Goal: Task Accomplishment & Management: Manage account settings

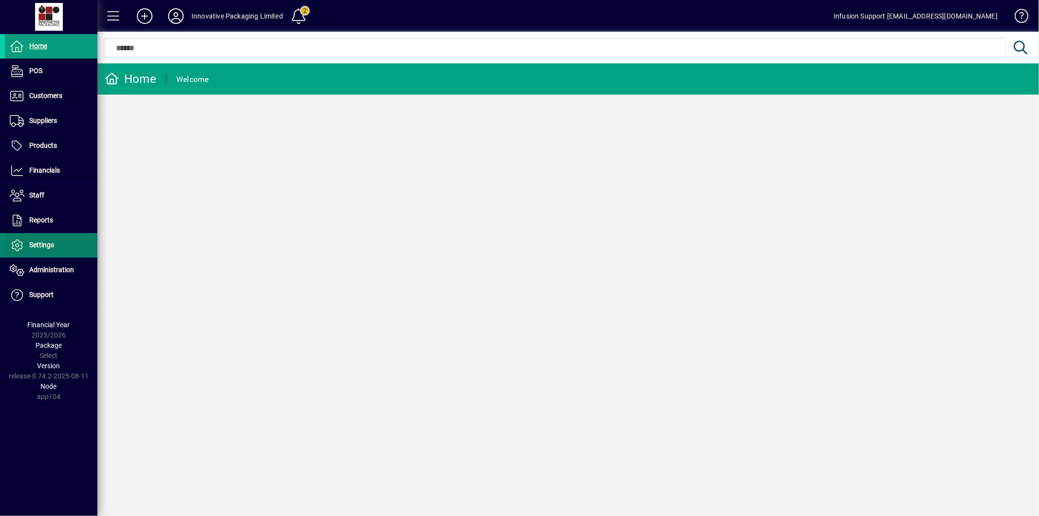
click at [49, 245] on span "Settings" at bounding box center [41, 245] width 25 height 8
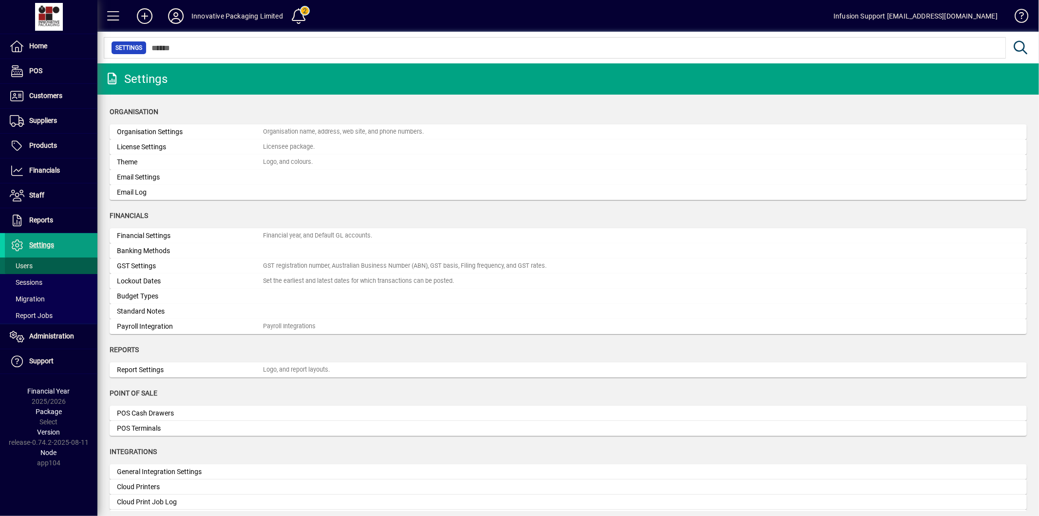
click at [46, 263] on span at bounding box center [51, 265] width 93 height 23
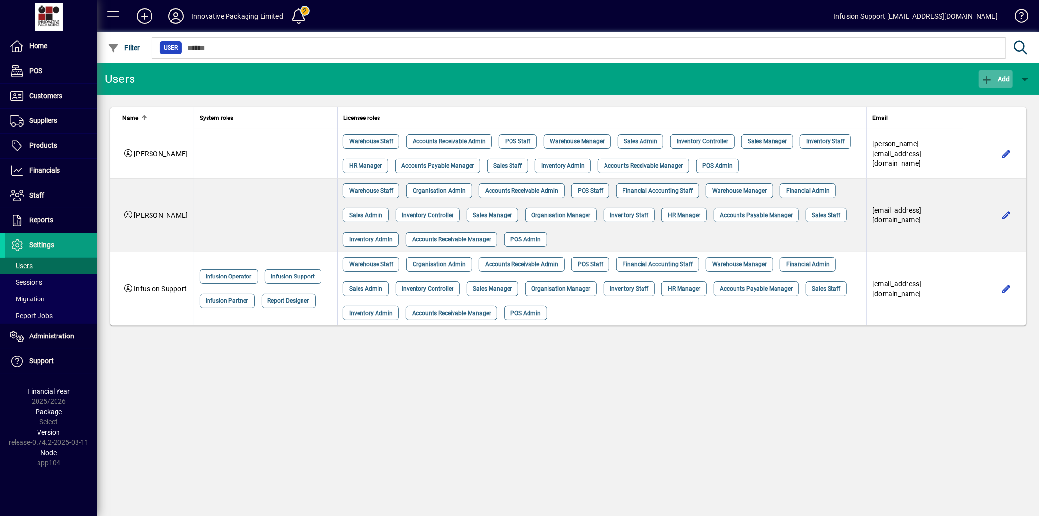
click at [991, 79] on icon "button" at bounding box center [987, 80] width 12 height 10
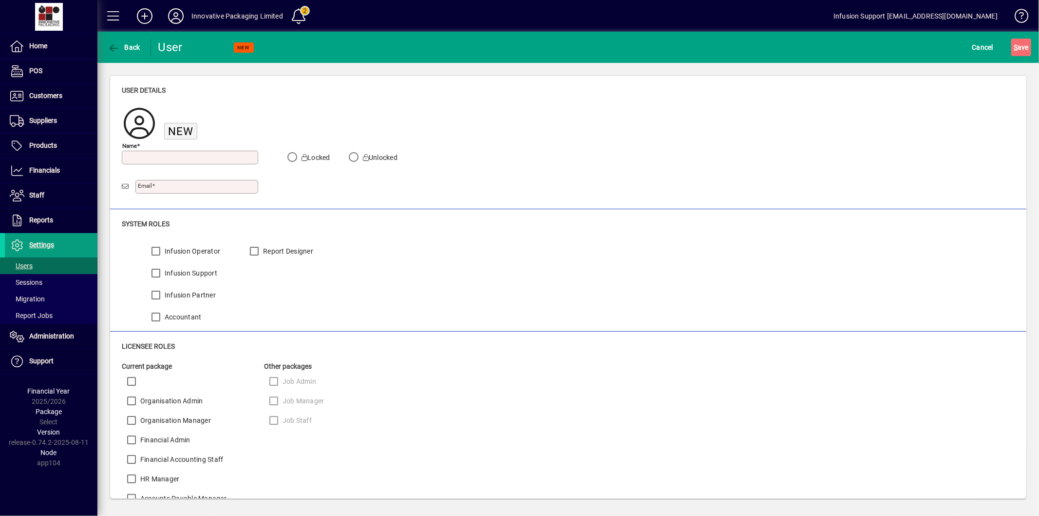
click at [210, 157] on input "Name" at bounding box center [191, 157] width 134 height 8
type input "**********"
click at [179, 187] on input "Email" at bounding box center [198, 187] width 120 height 8
type input "**********"
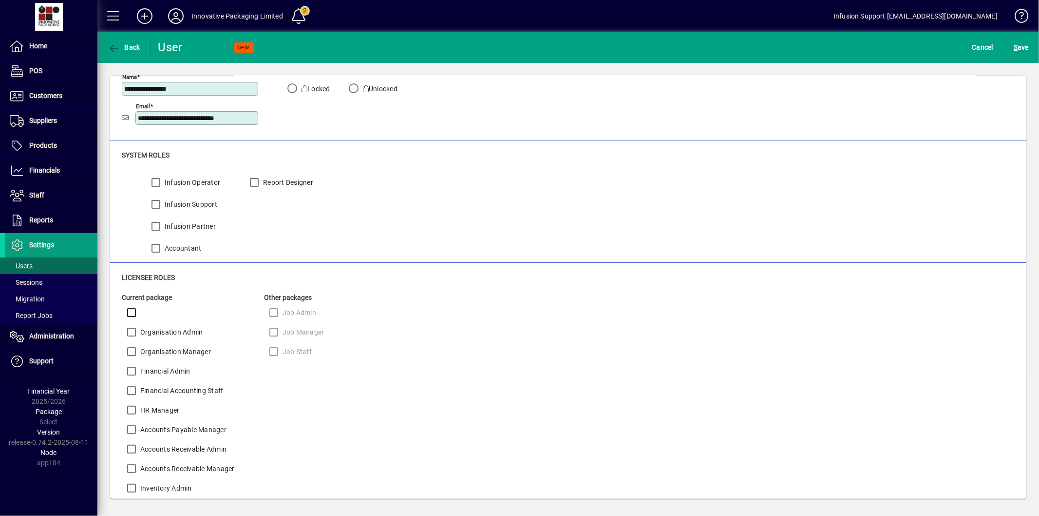
scroll to position [162, 0]
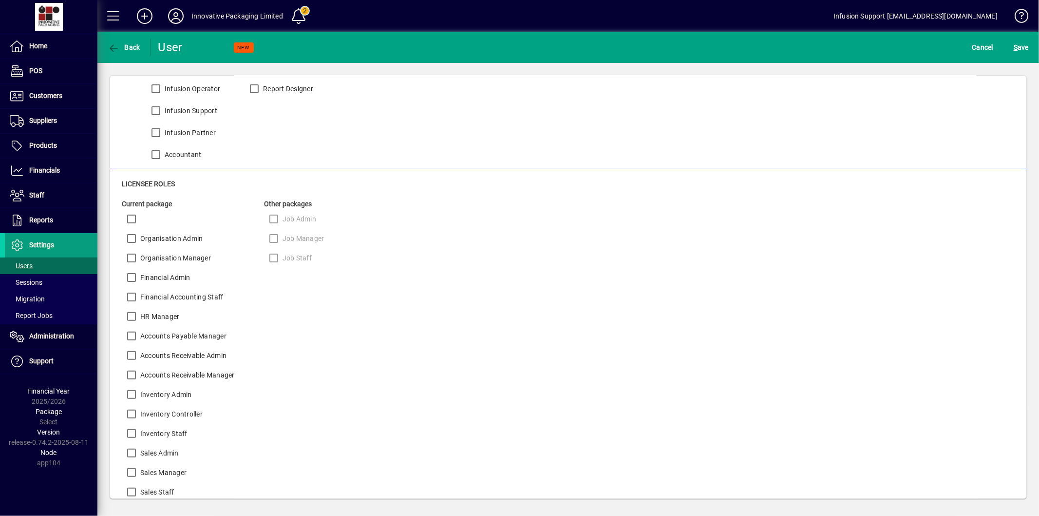
click at [166, 242] on label "Organisation Admin" at bounding box center [170, 238] width 65 height 10
drag, startPoint x: 167, startPoint y: 255, endPoint x: 167, endPoint y: 261, distance: 5.8
click at [167, 257] on label "Organisation Manager" at bounding box center [174, 258] width 73 height 10
click at [164, 277] on label "Financial Admin" at bounding box center [164, 277] width 52 height 10
click at [147, 281] on label "Financial Admin" at bounding box center [164, 277] width 52 height 10
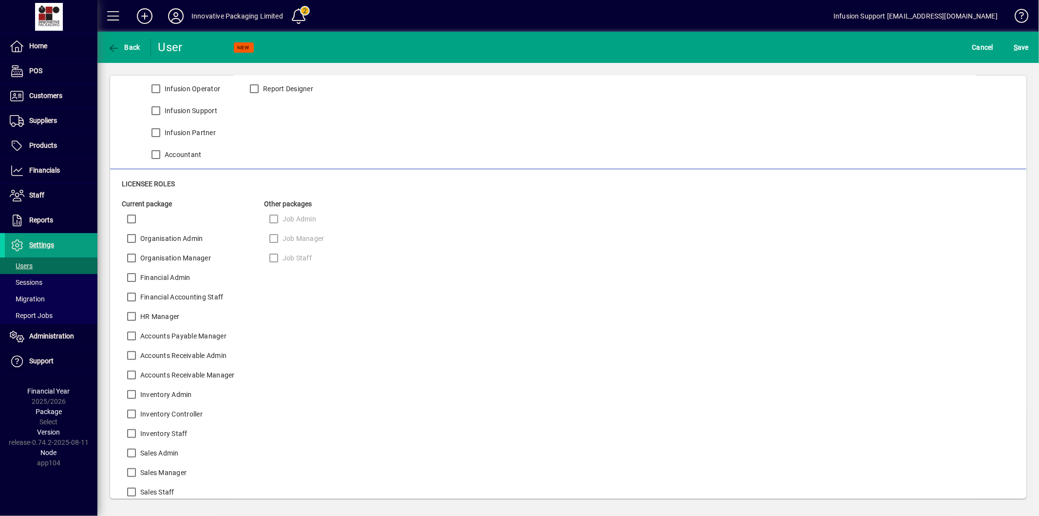
click at [147, 294] on label "Financial Accounting Staff" at bounding box center [180, 297] width 85 height 10
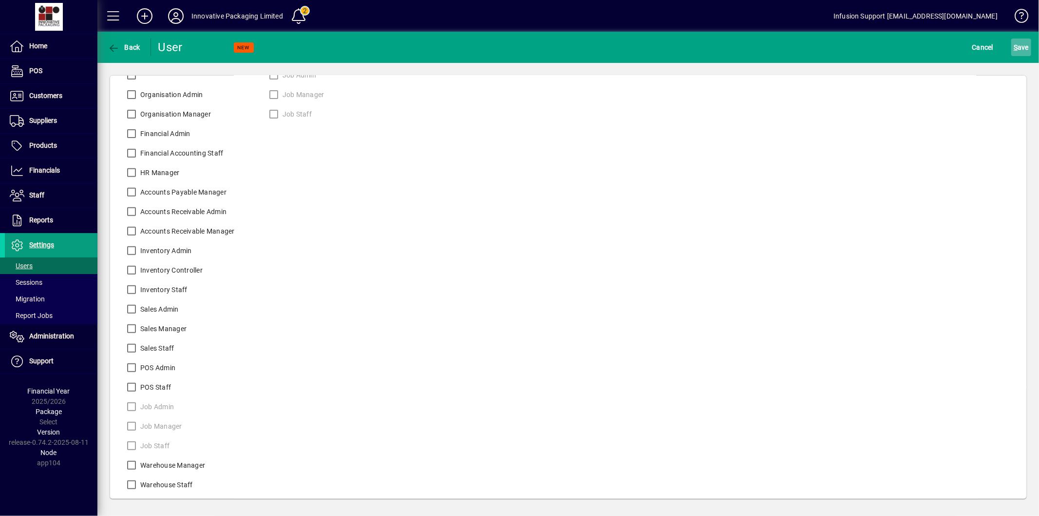
click at [1024, 45] on span "S ave" at bounding box center [1021, 47] width 15 height 16
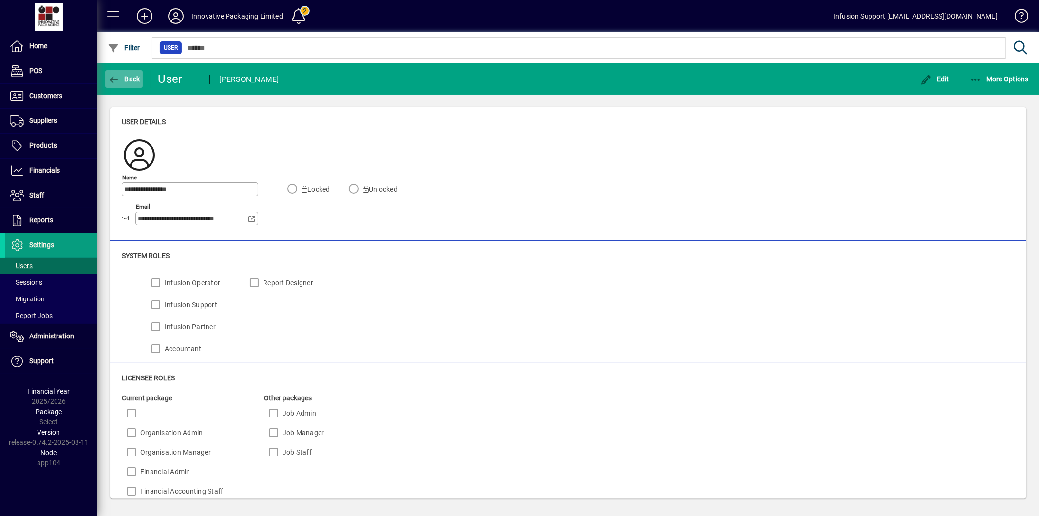
click at [121, 85] on span "button" at bounding box center [124, 78] width 38 height 23
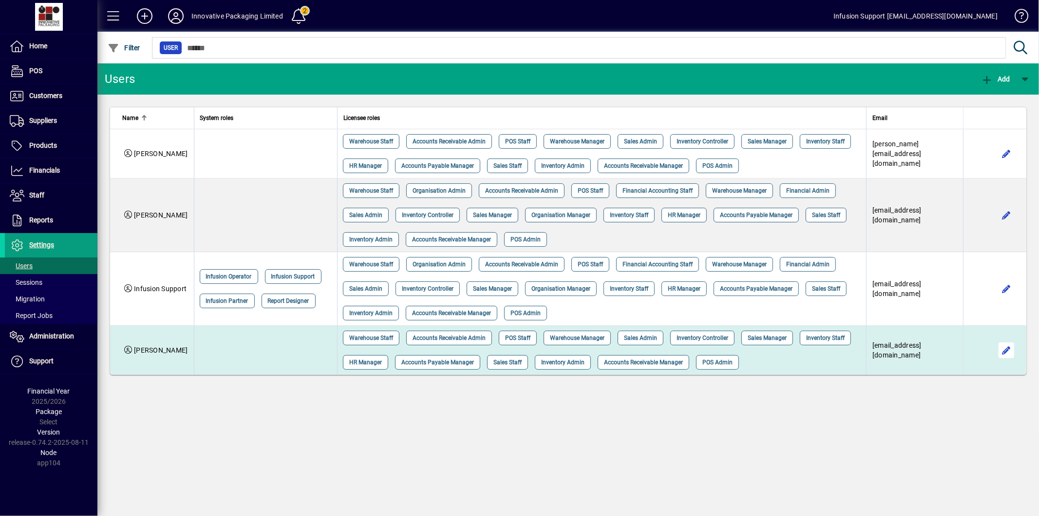
click at [1014, 348] on span "button" at bounding box center [1006, 349] width 23 height 23
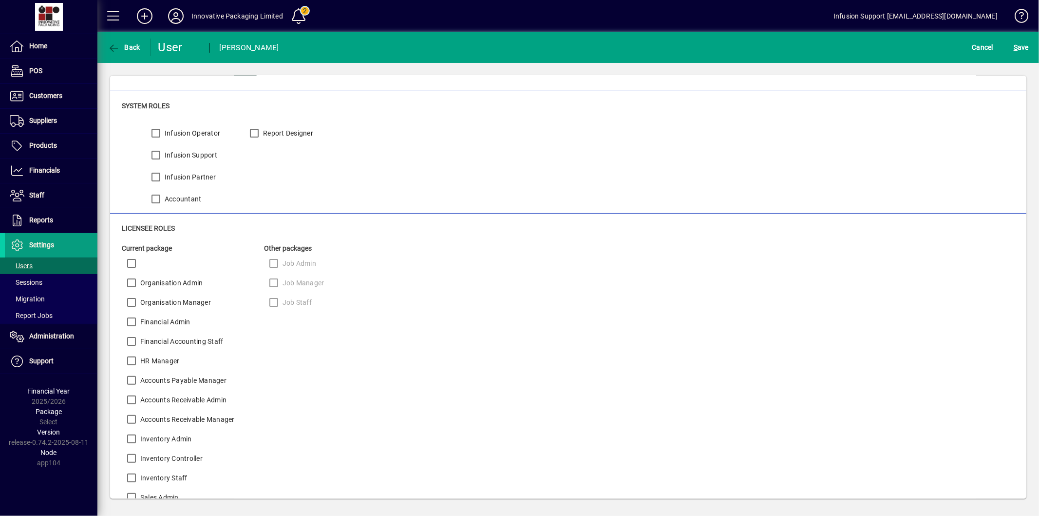
scroll to position [306, 0]
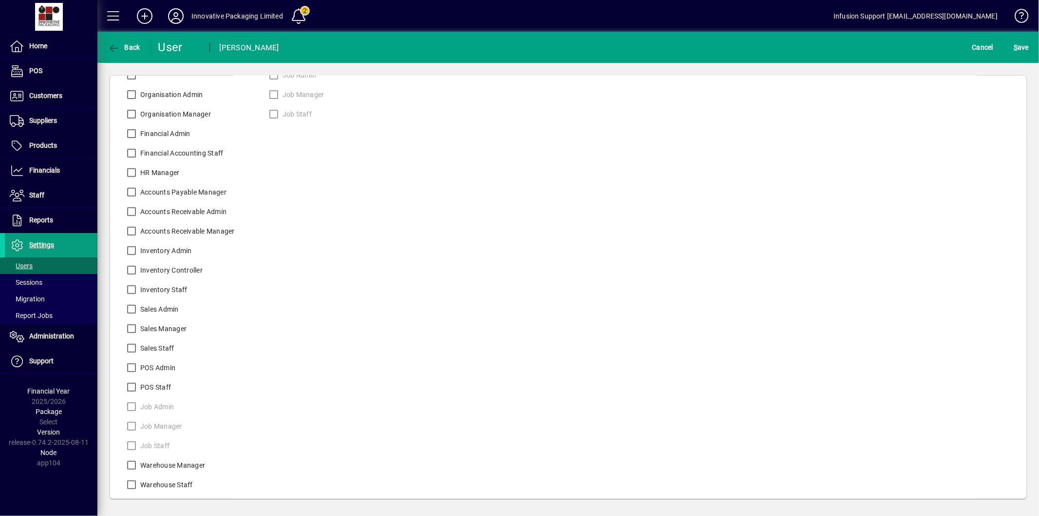
click at [157, 168] on label "HR Manager" at bounding box center [158, 173] width 41 height 10
click at [1014, 46] on span "S" at bounding box center [1016, 47] width 4 height 8
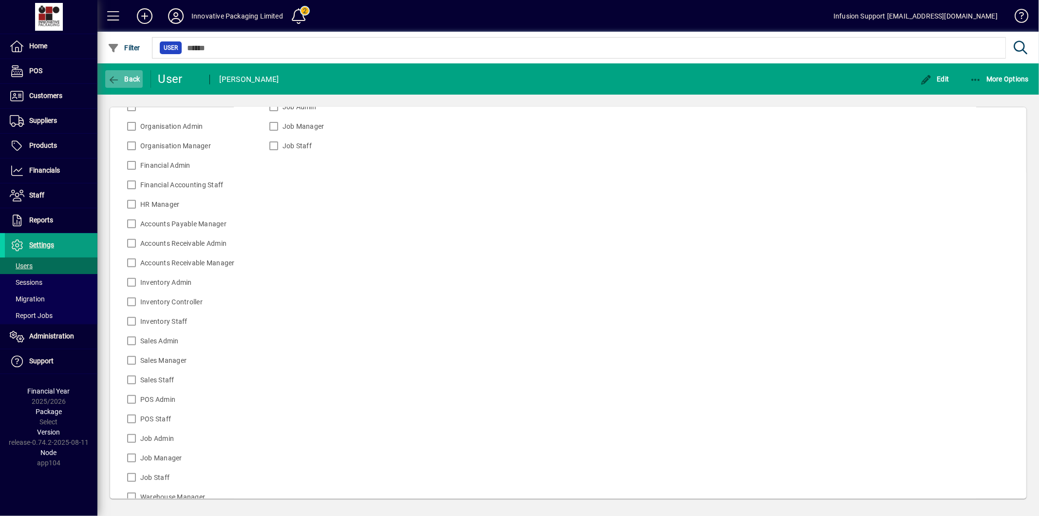
click at [134, 84] on span "button" at bounding box center [124, 78] width 38 height 23
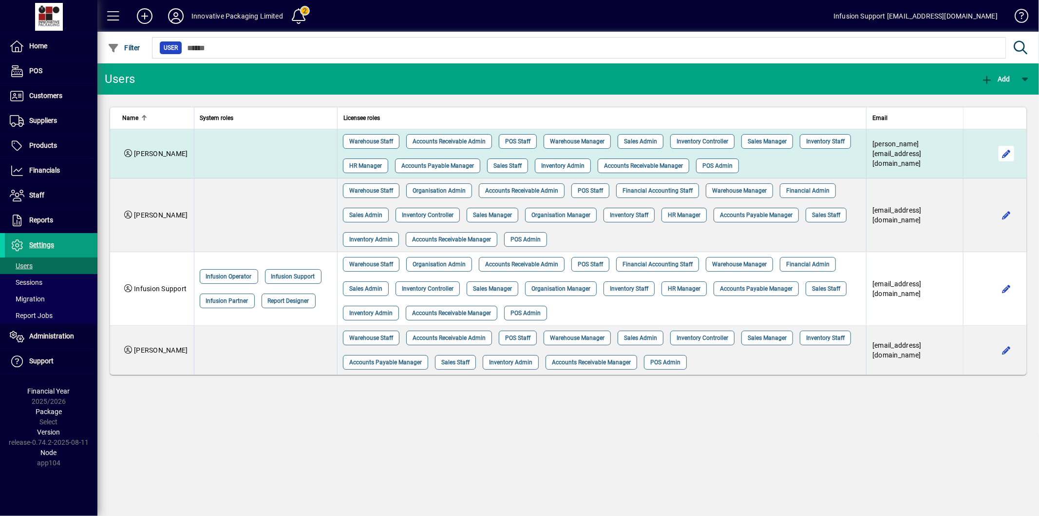
click at [1000, 152] on span "button" at bounding box center [1006, 153] width 23 height 23
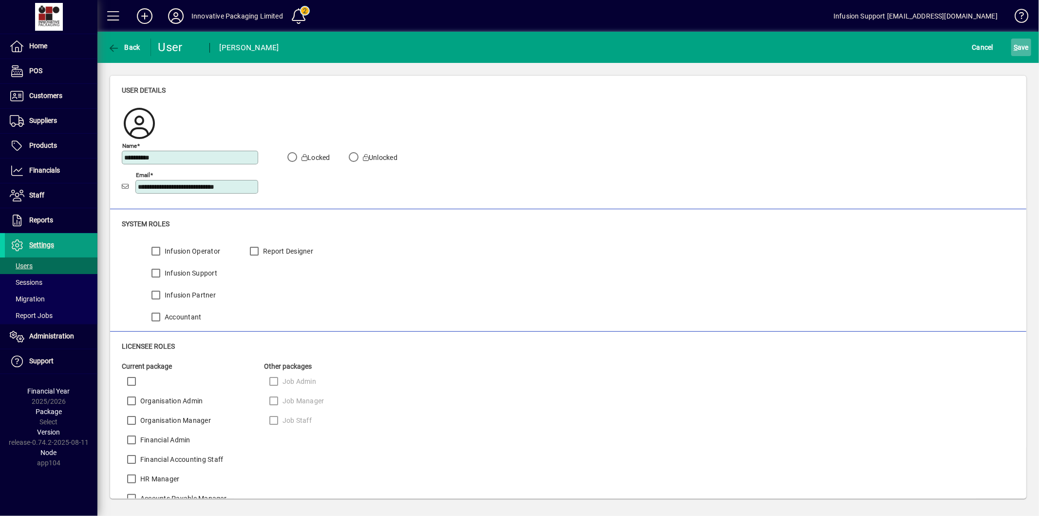
click at [1024, 44] on span "S ave" at bounding box center [1021, 47] width 15 height 16
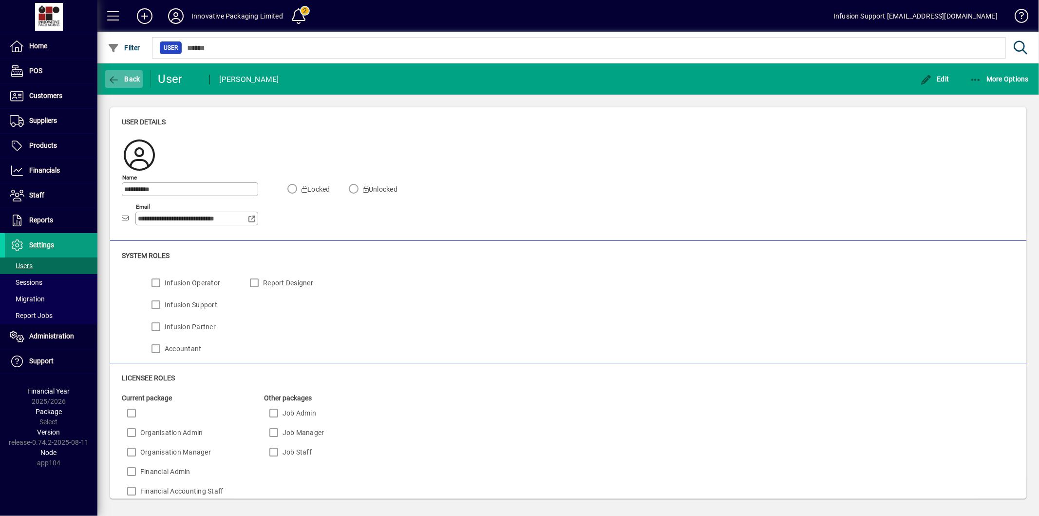
click at [124, 85] on span "button" at bounding box center [124, 78] width 38 height 23
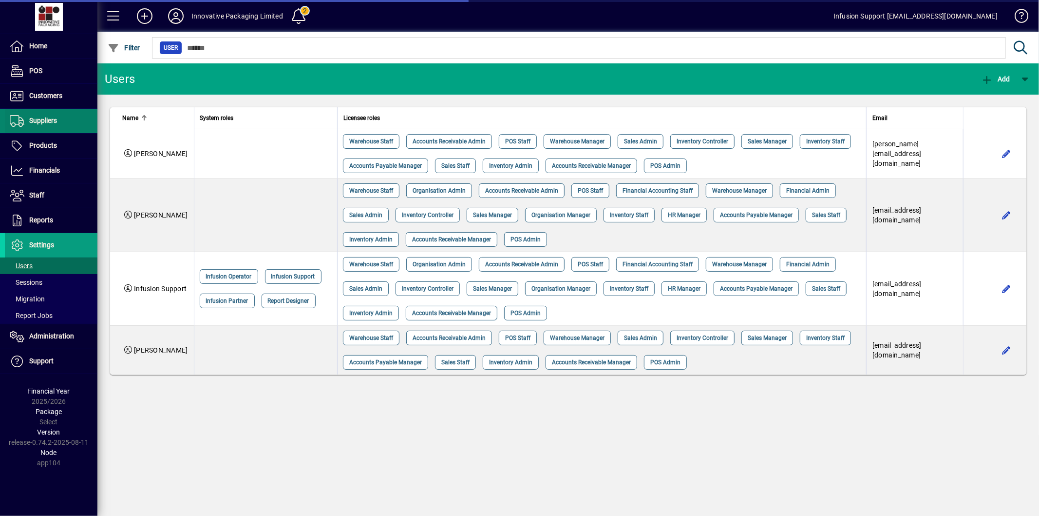
click at [54, 125] on span "Suppliers" at bounding box center [31, 121] width 52 height 12
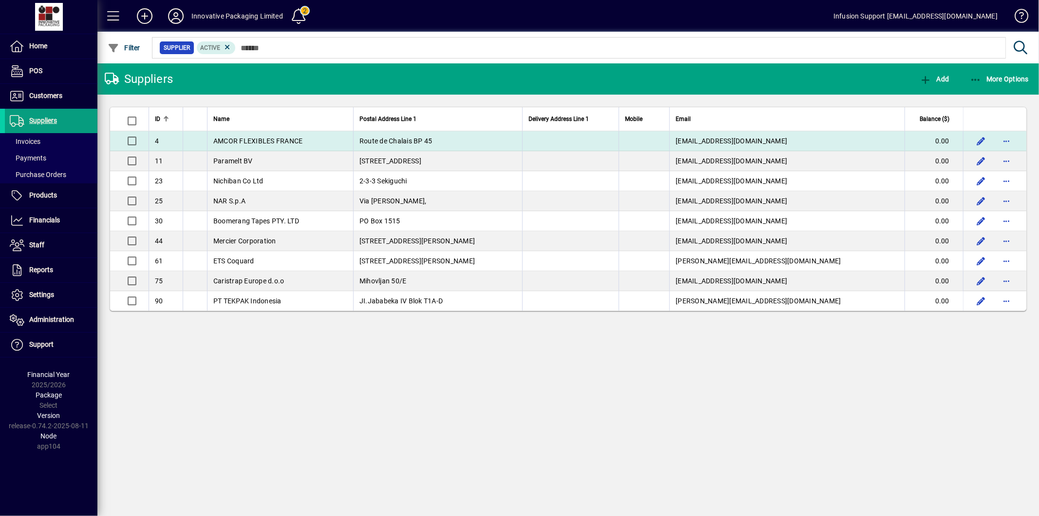
click at [232, 139] on span "AMCOR FLEXIBLES FRANCE" at bounding box center [258, 141] width 90 height 8
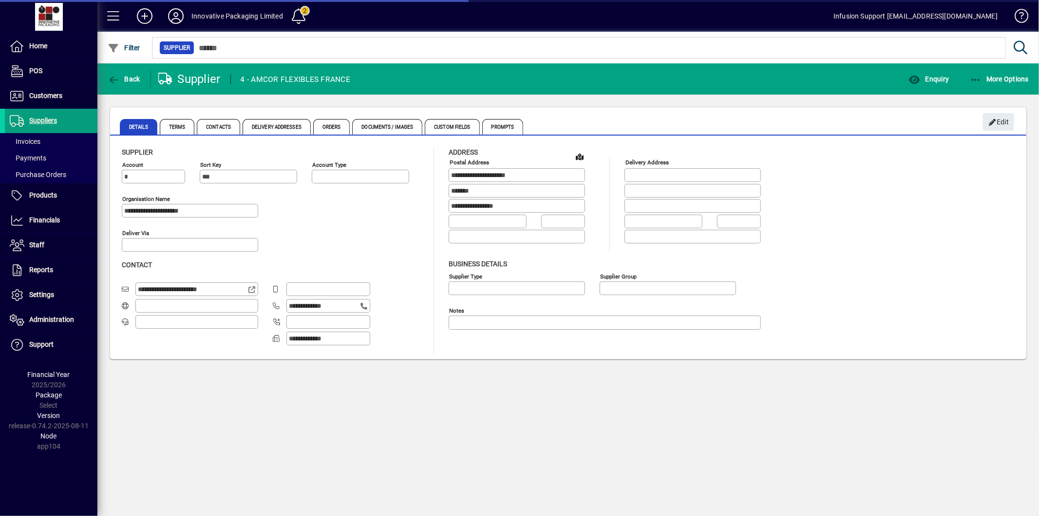
type input "**********"
click at [927, 78] on span "Enquiry" at bounding box center [929, 79] width 40 height 8
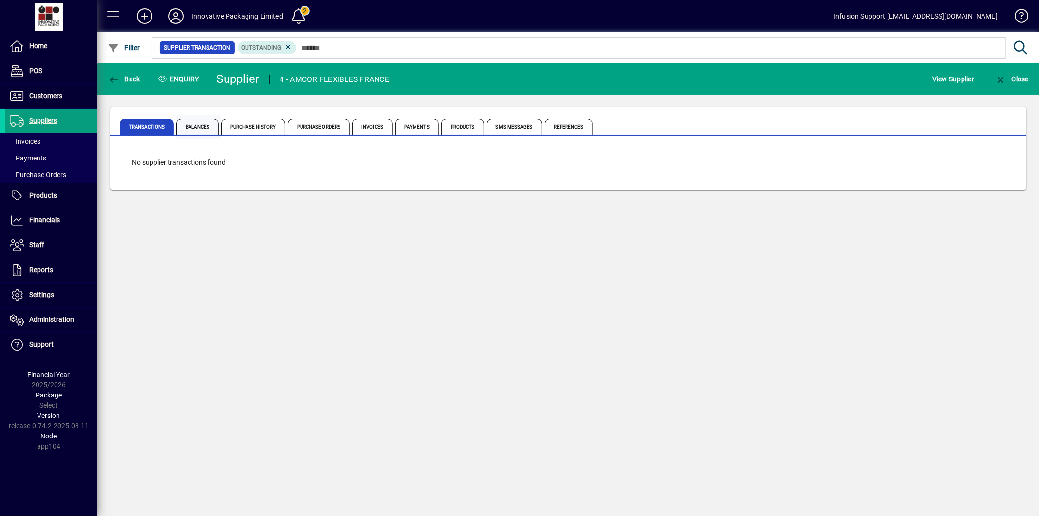
click at [192, 125] on span "Balances" at bounding box center [197, 127] width 42 height 16
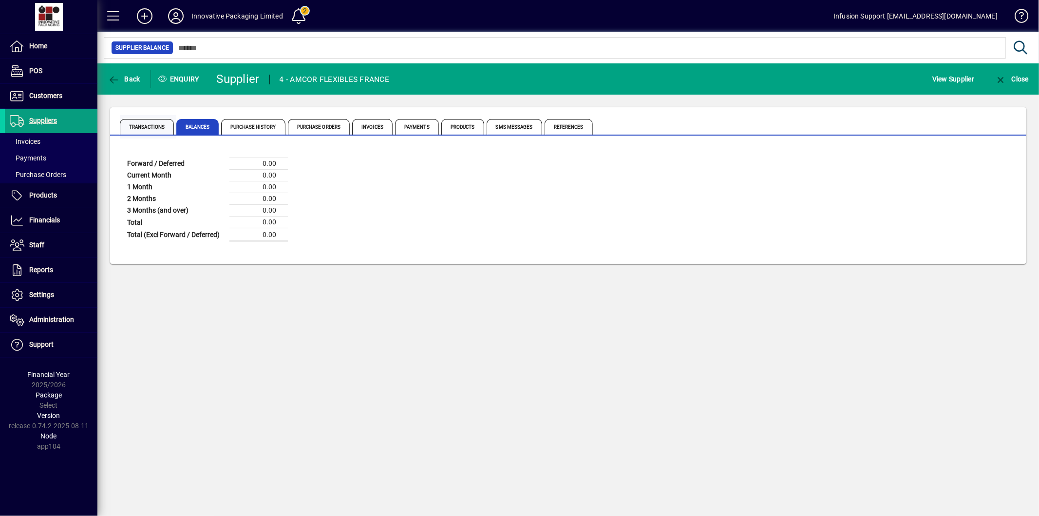
click at [145, 128] on span "Transactions" at bounding box center [147, 127] width 54 height 16
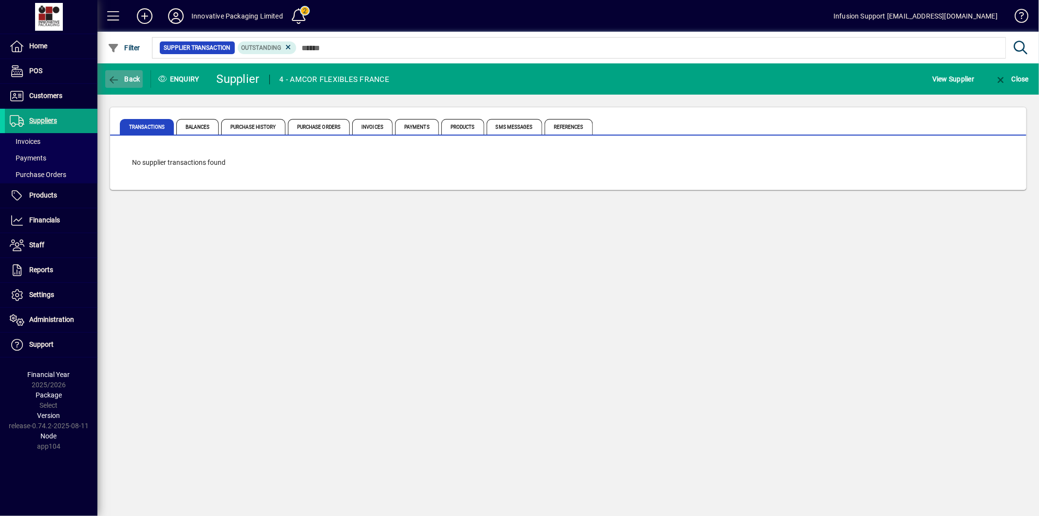
click at [120, 73] on span "button" at bounding box center [124, 78] width 38 height 23
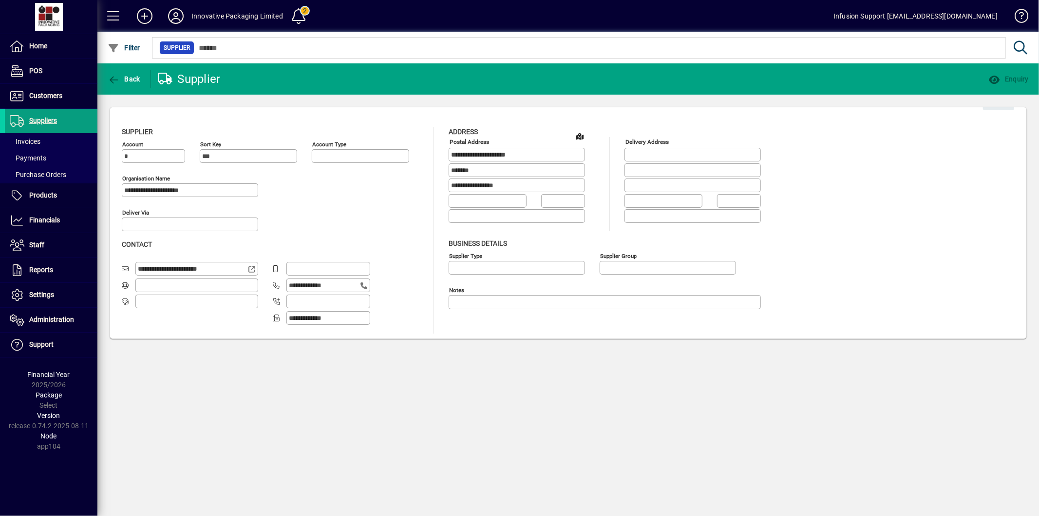
type input "**********"
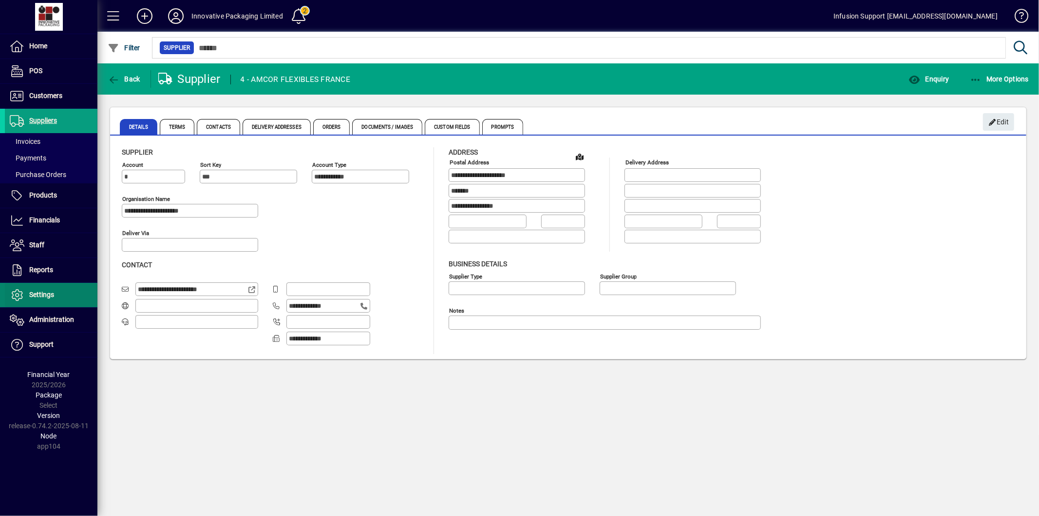
click at [54, 296] on span "Settings" at bounding box center [41, 294] width 25 height 8
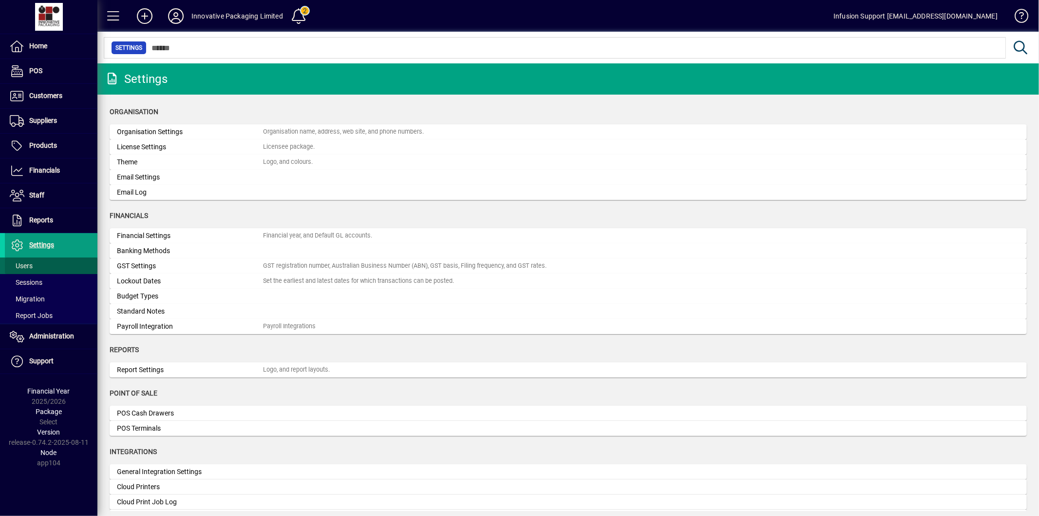
click at [36, 265] on span at bounding box center [51, 265] width 93 height 23
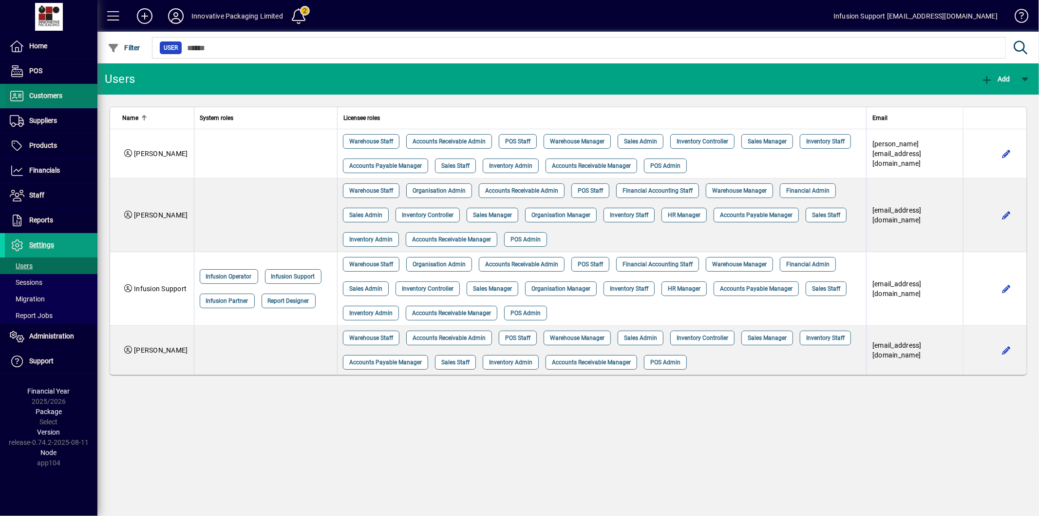
click at [54, 100] on span "Customers" at bounding box center [33, 96] width 57 height 12
